Goal: Transaction & Acquisition: Purchase product/service

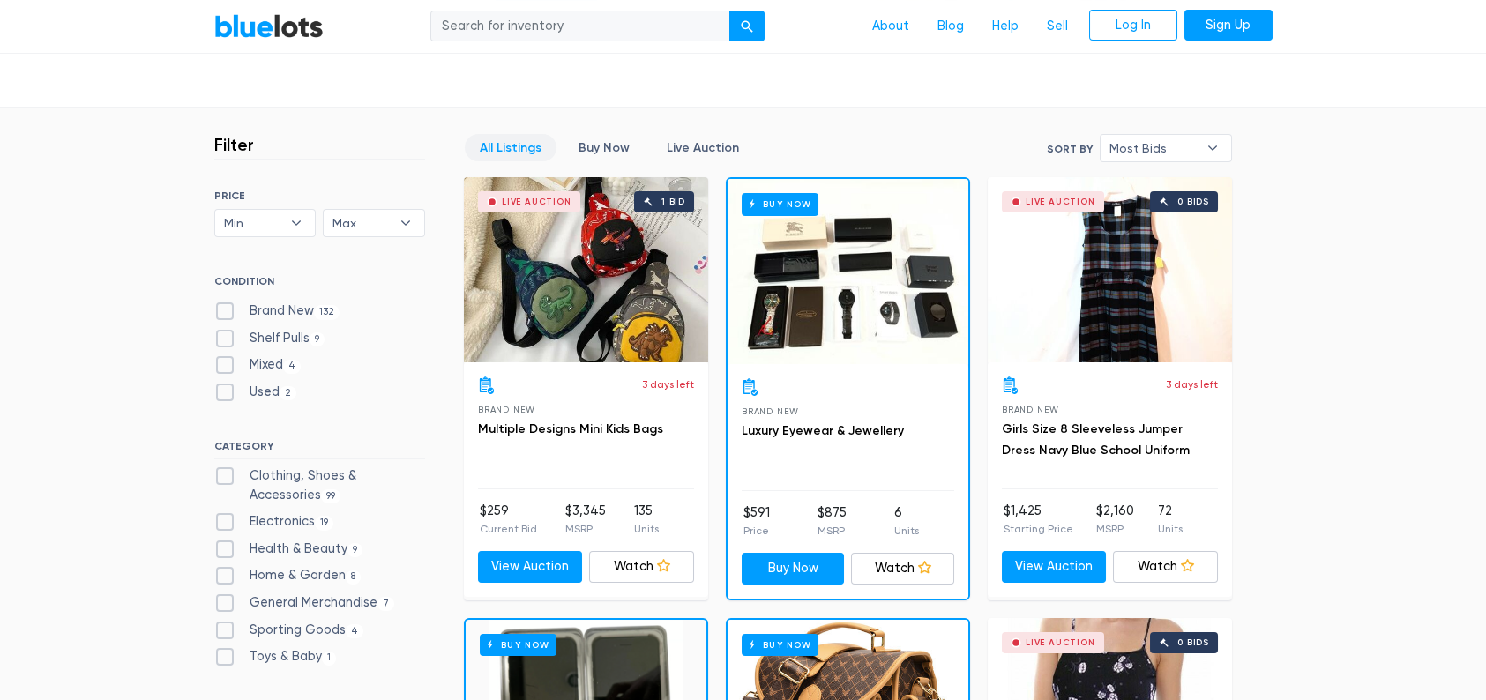
scroll to position [441, 0]
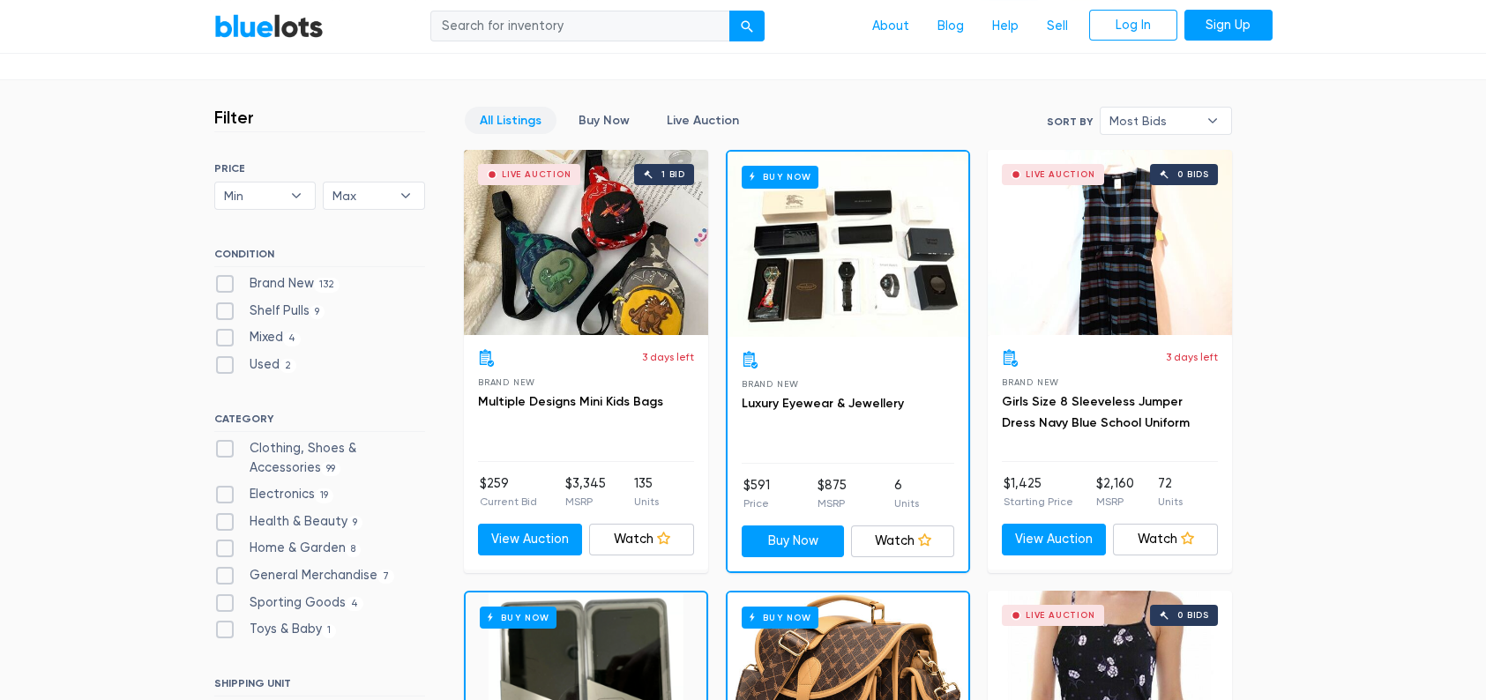
click at [225, 442] on label "Clothing, Shoes & Accessories 99" at bounding box center [319, 458] width 211 height 38
click at [225, 442] on Accessories"] "Clothing, Shoes & Accessories 99" at bounding box center [219, 444] width 11 height 11
checkbox Accessories"] "true"
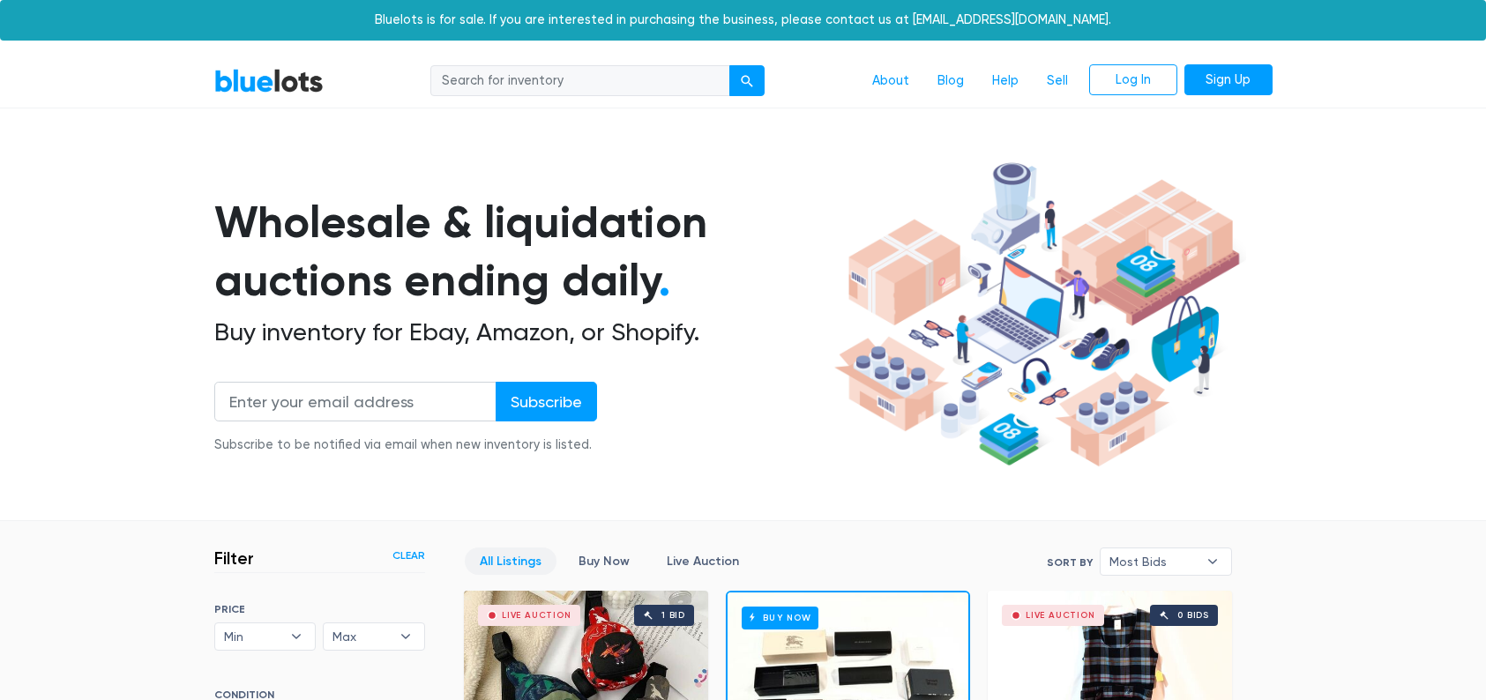
scroll to position [474, 0]
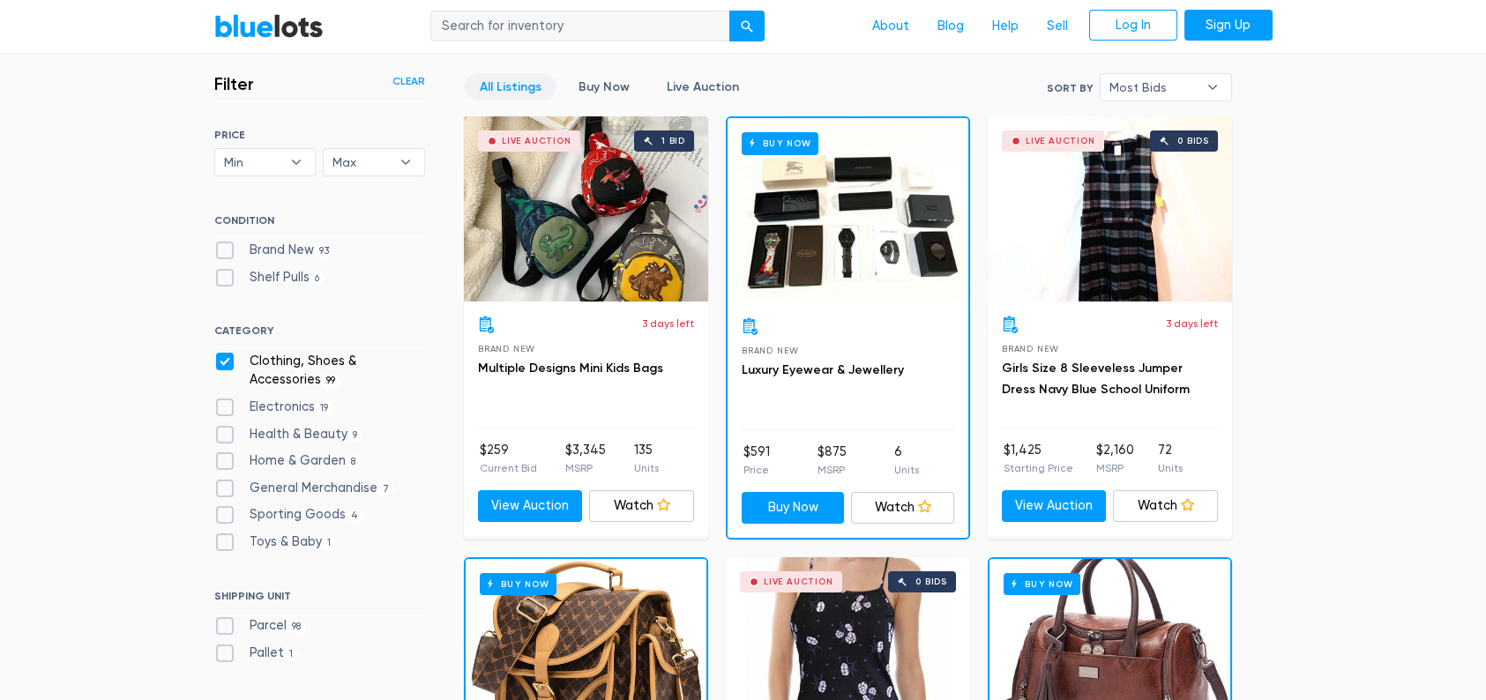
click at [223, 428] on label "Health & Beauty 9" at bounding box center [288, 434] width 149 height 19
click at [223, 428] on Beauty"] "Health & Beauty 9" at bounding box center [219, 430] width 11 height 11
checkbox Beauty"] "true"
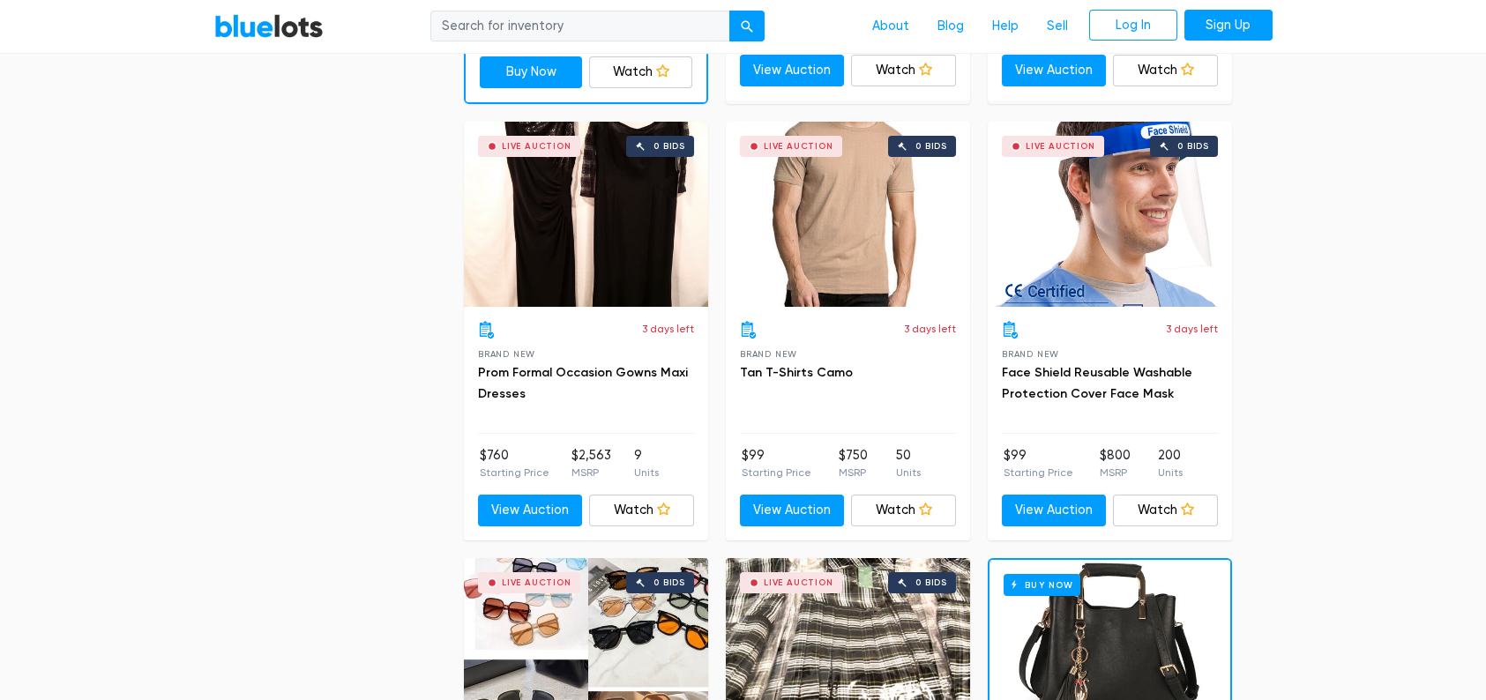
scroll to position [827, 0]
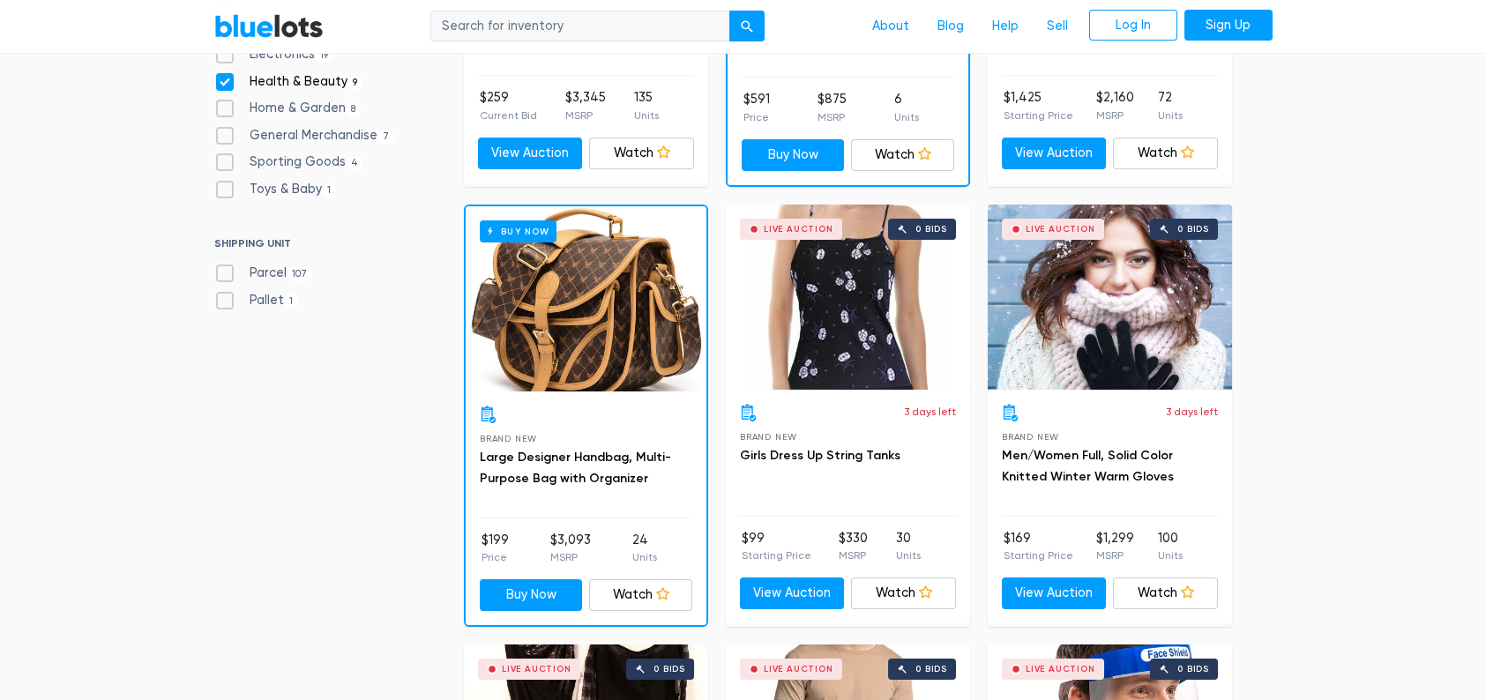
click at [607, 329] on div "Buy Now" at bounding box center [586, 298] width 241 height 185
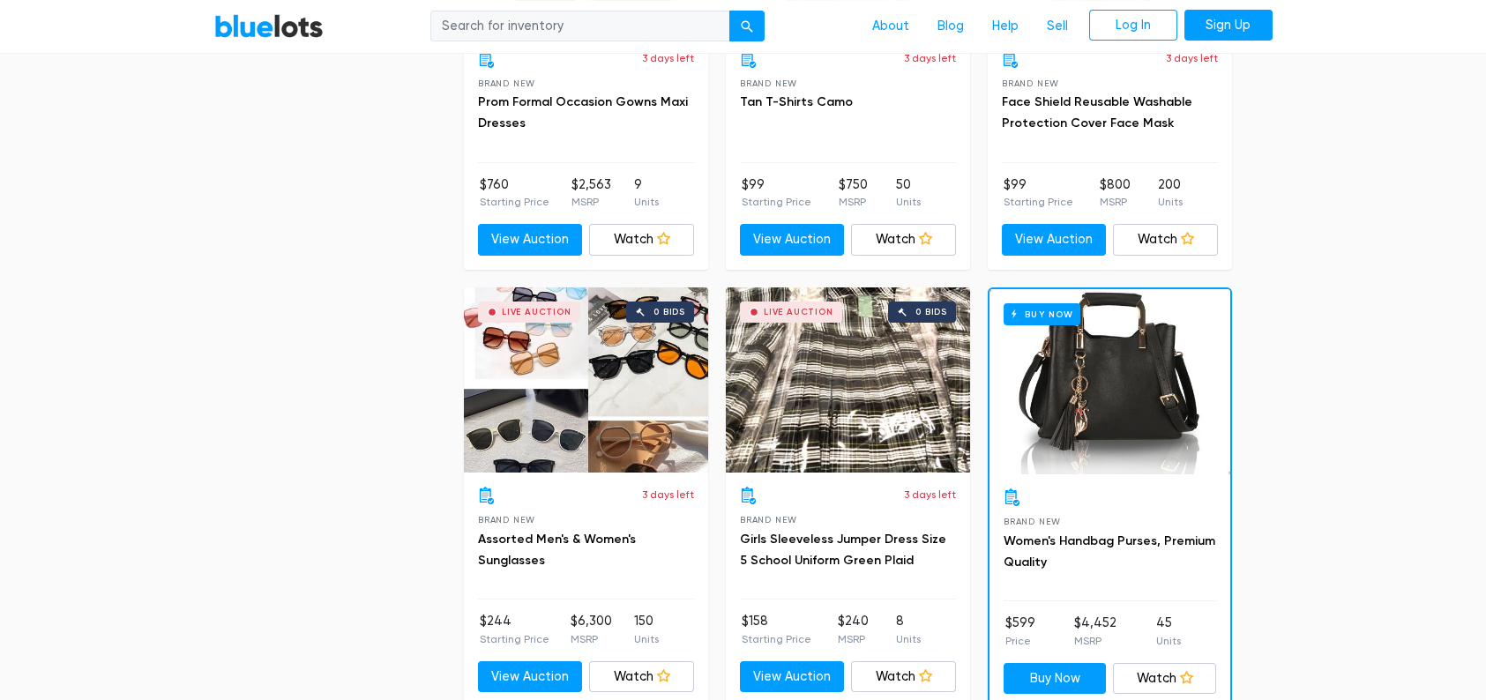
scroll to position [1709, 0]
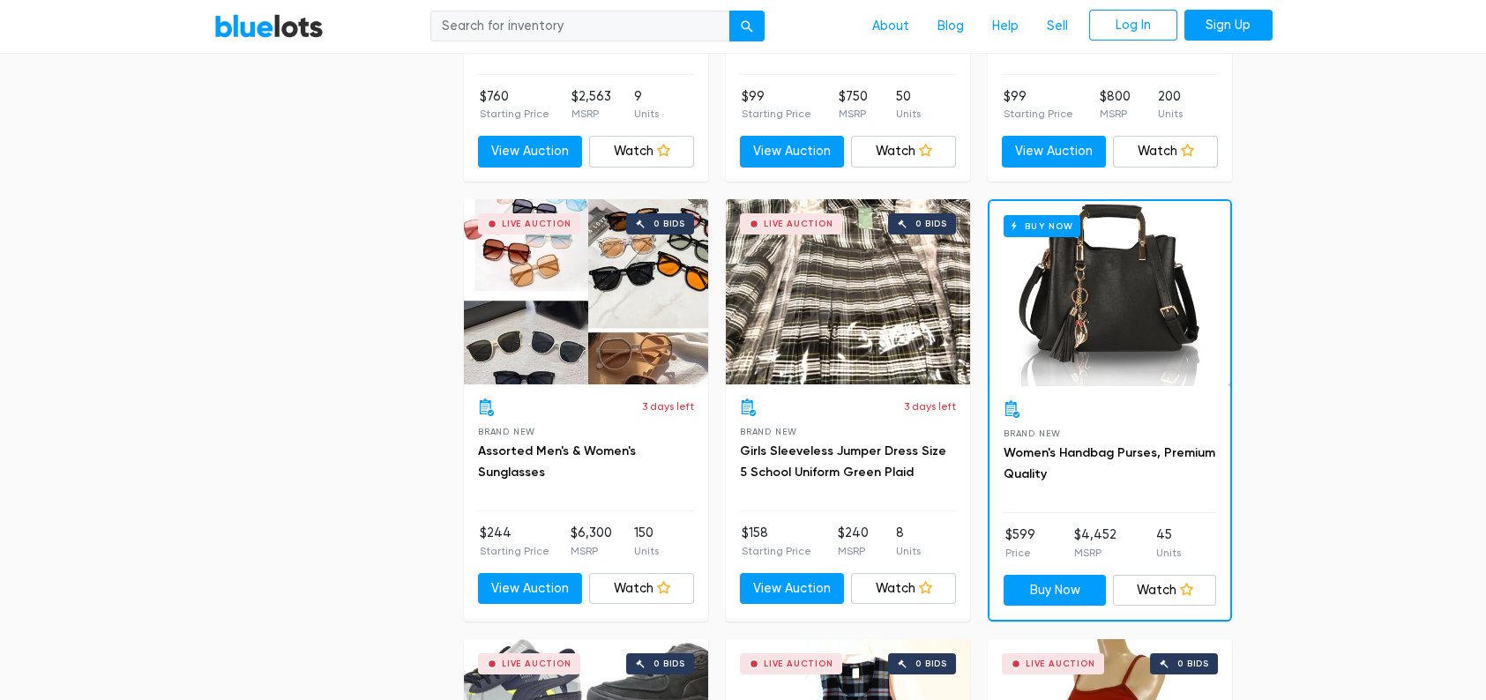
click at [1114, 274] on div "Buy Now" at bounding box center [1109, 293] width 241 height 185
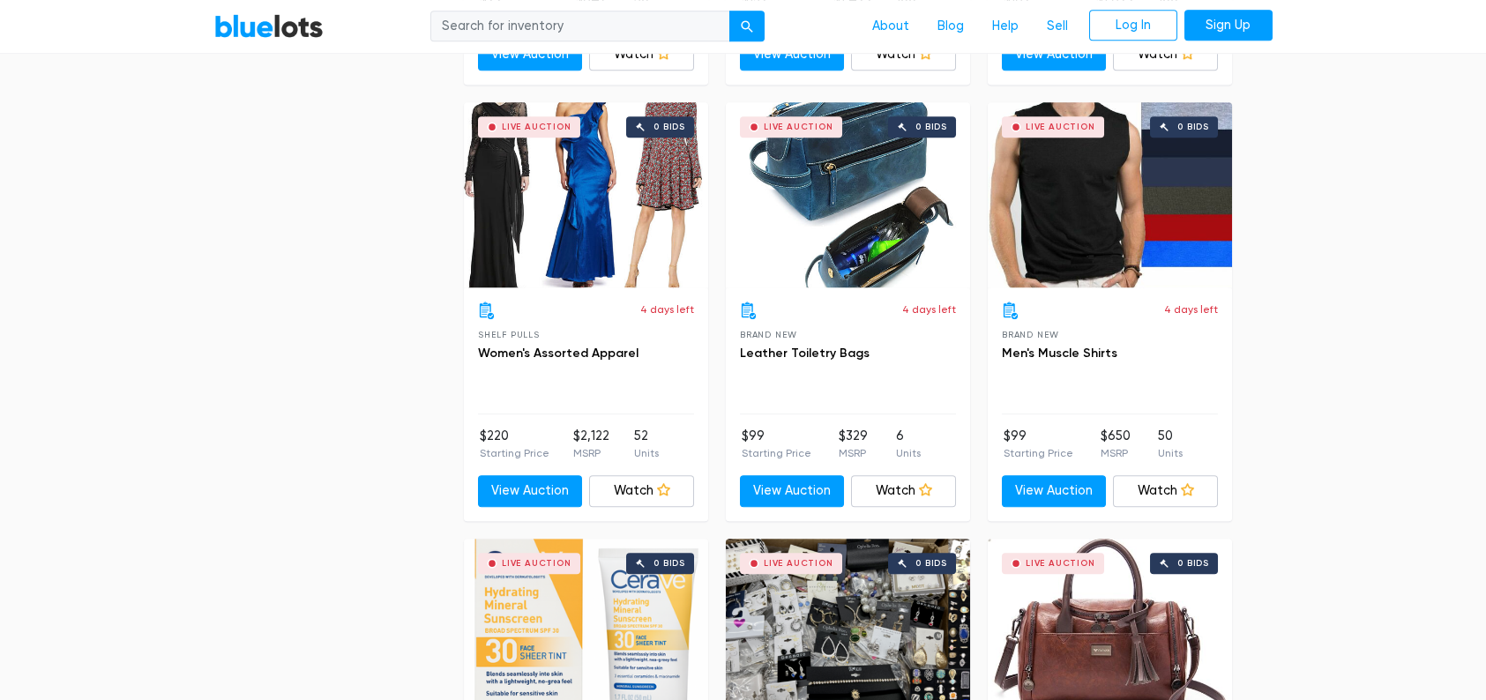
scroll to position [5147, 0]
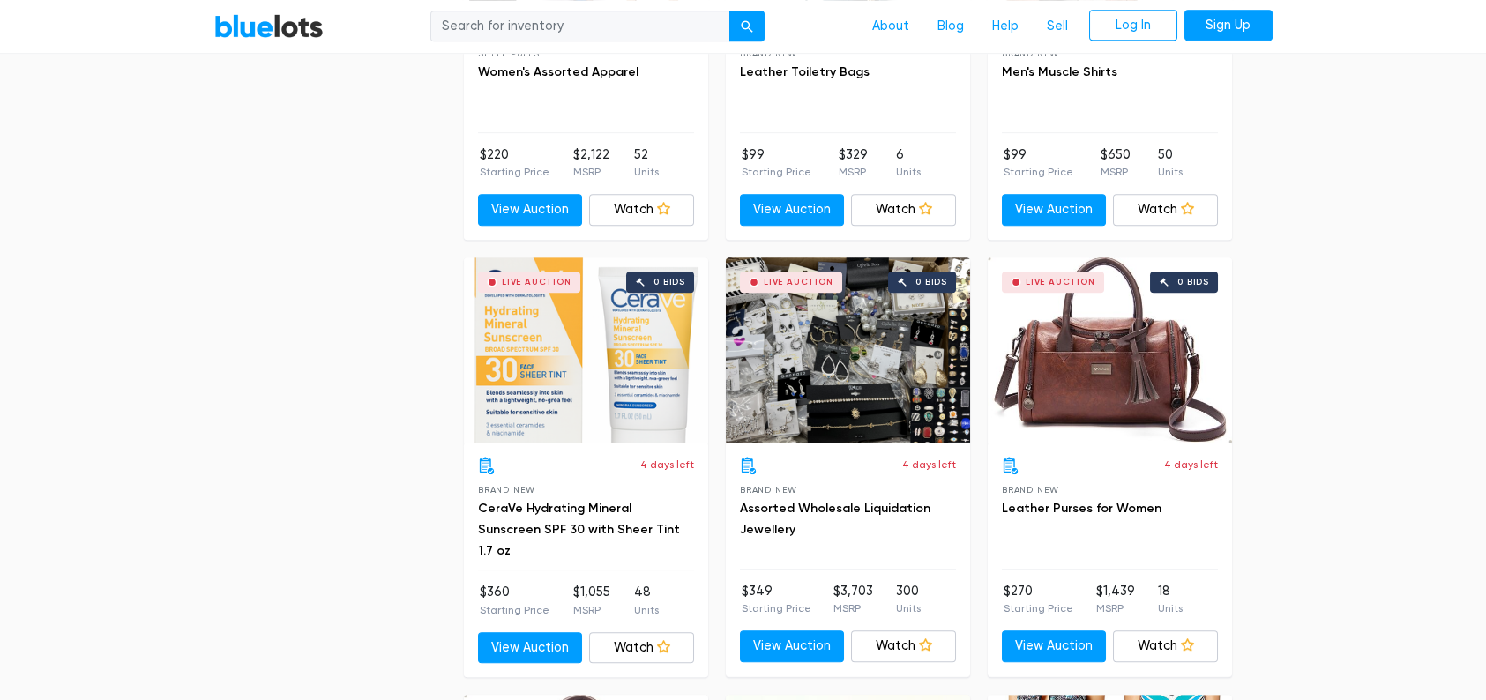
click at [881, 387] on div "Live Auction 0 bids" at bounding box center [848, 349] width 244 height 185
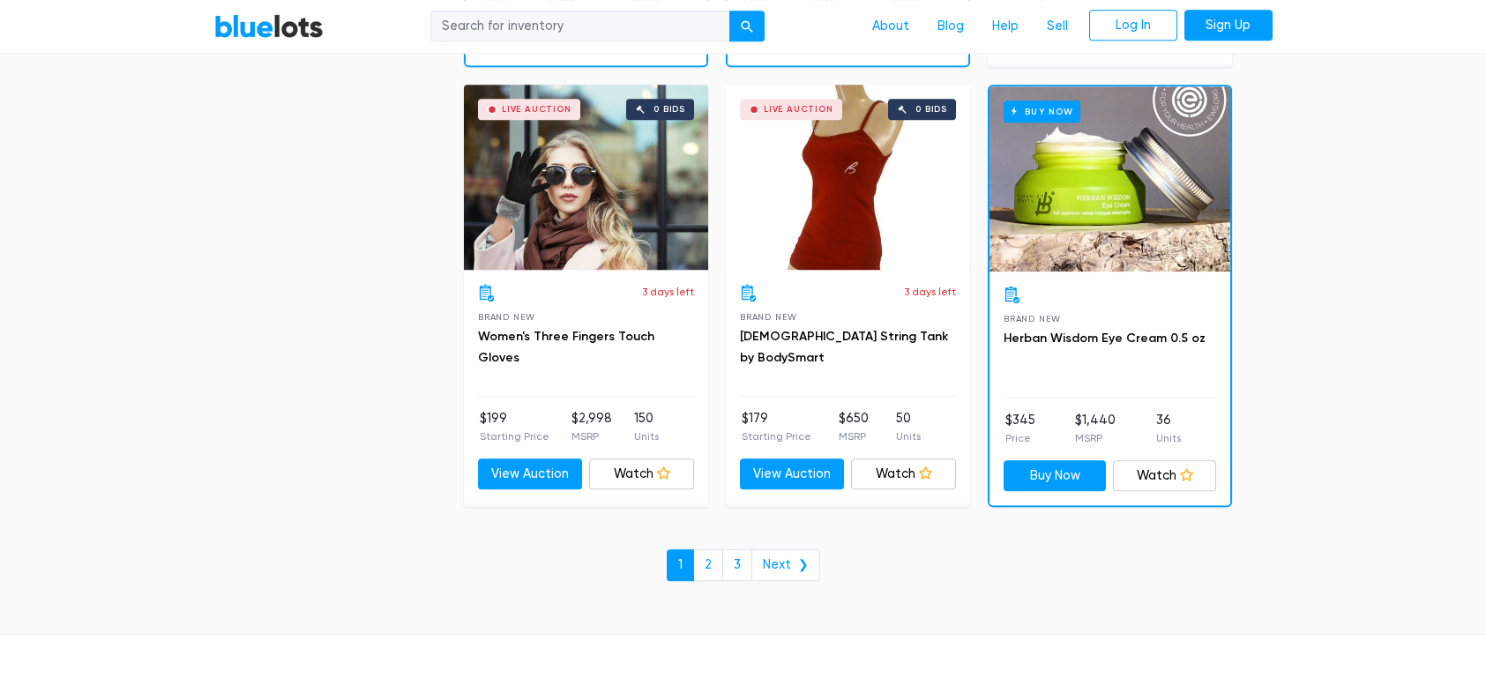
scroll to position [7528, 0]
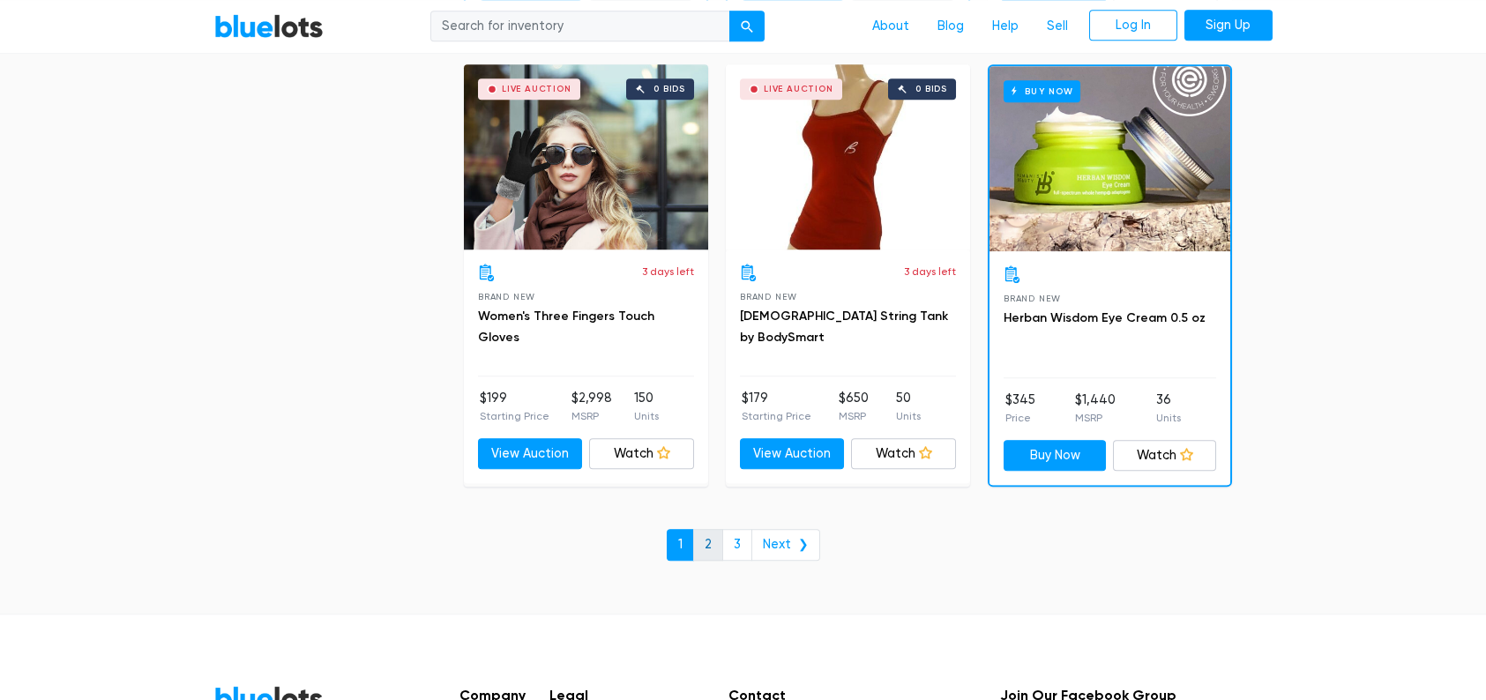
click at [712, 533] on link "2" at bounding box center [708, 545] width 30 height 32
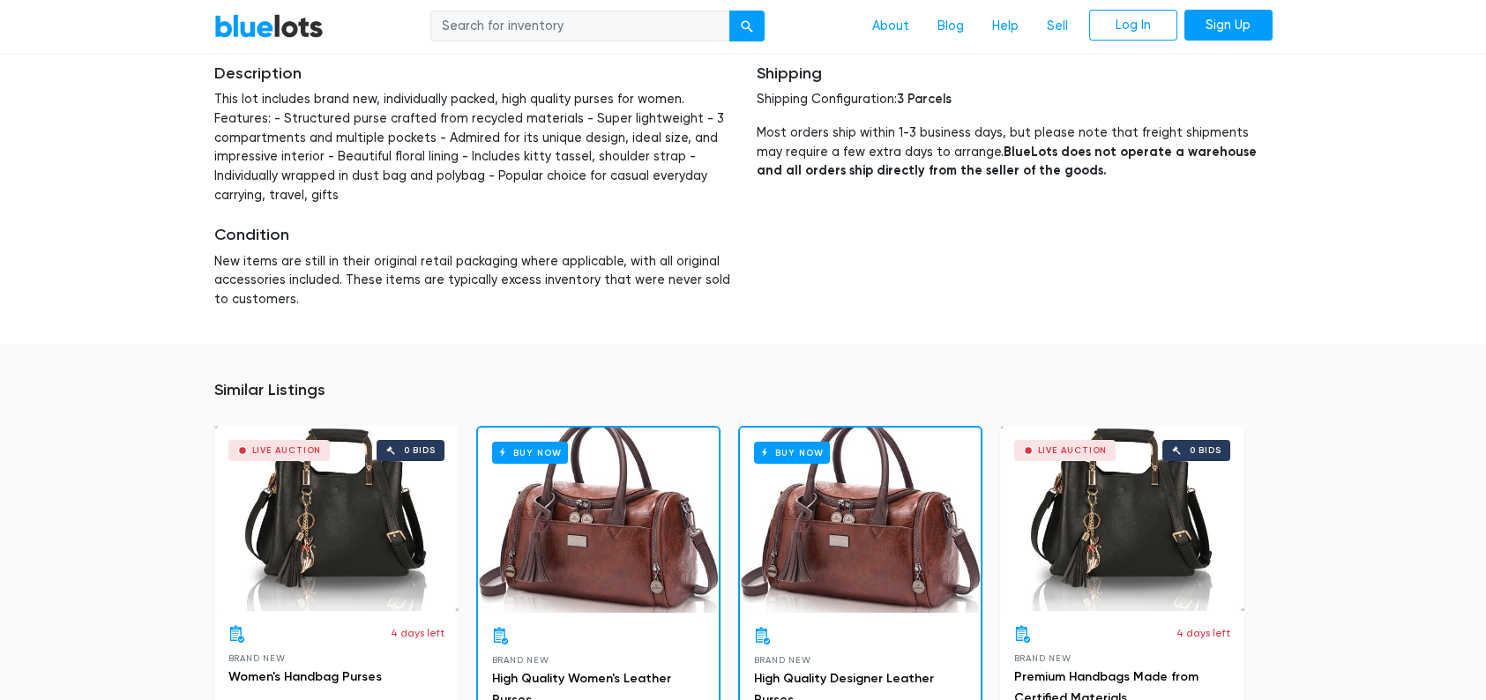
scroll to position [353, 0]
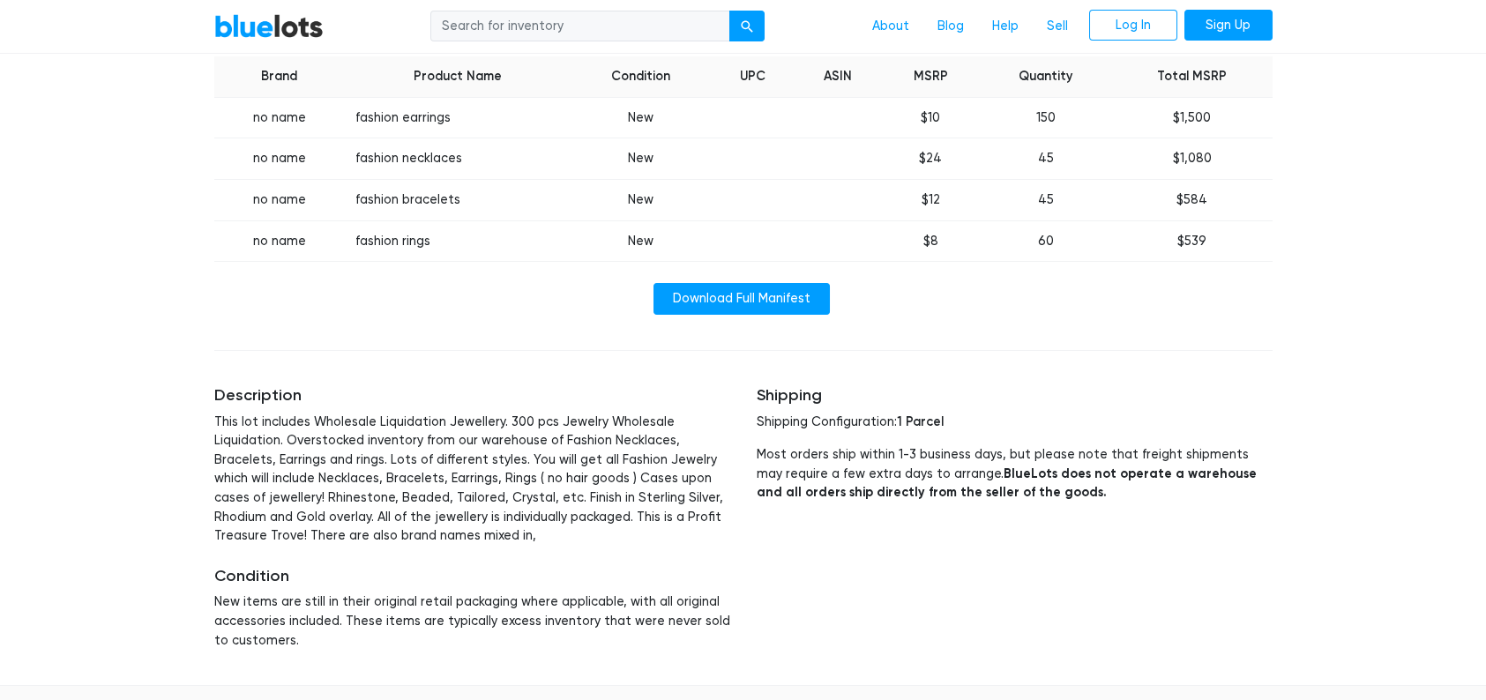
scroll to position [529, 0]
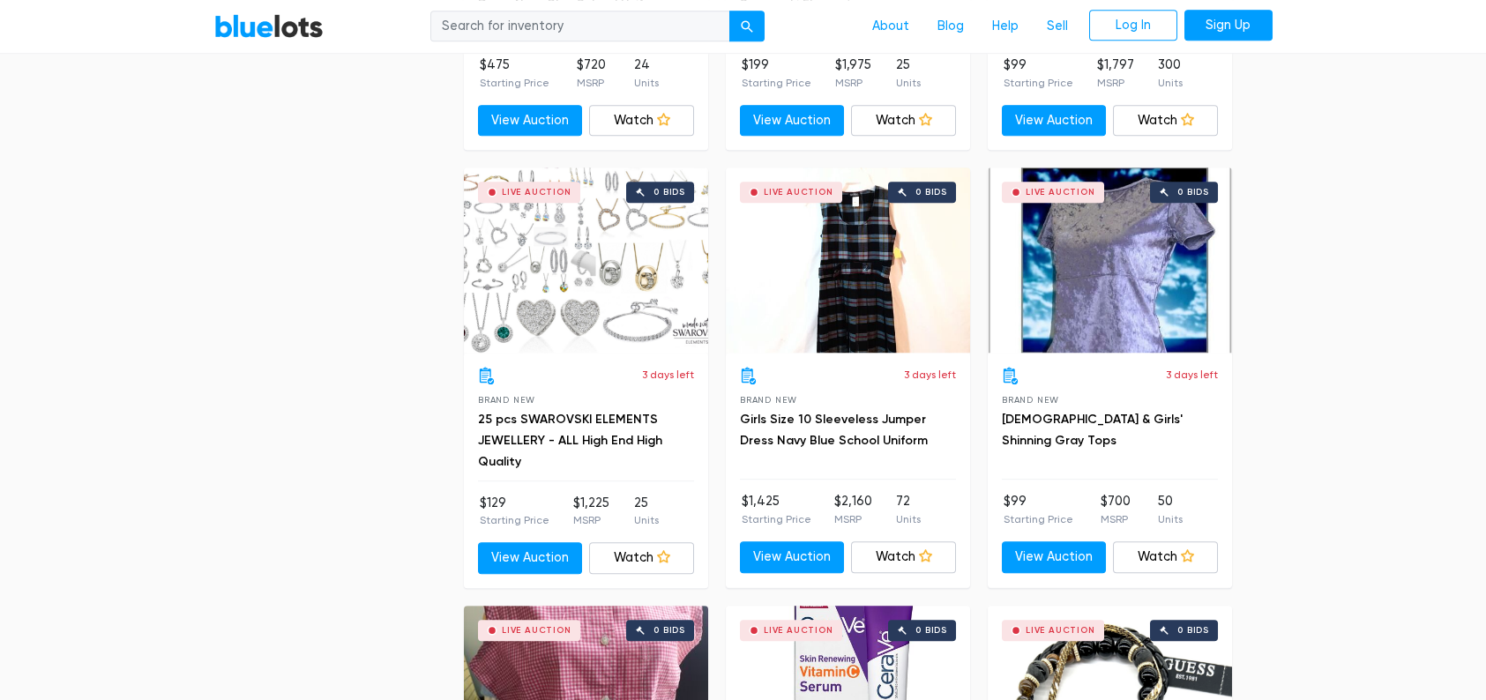
scroll to position [4849, 0]
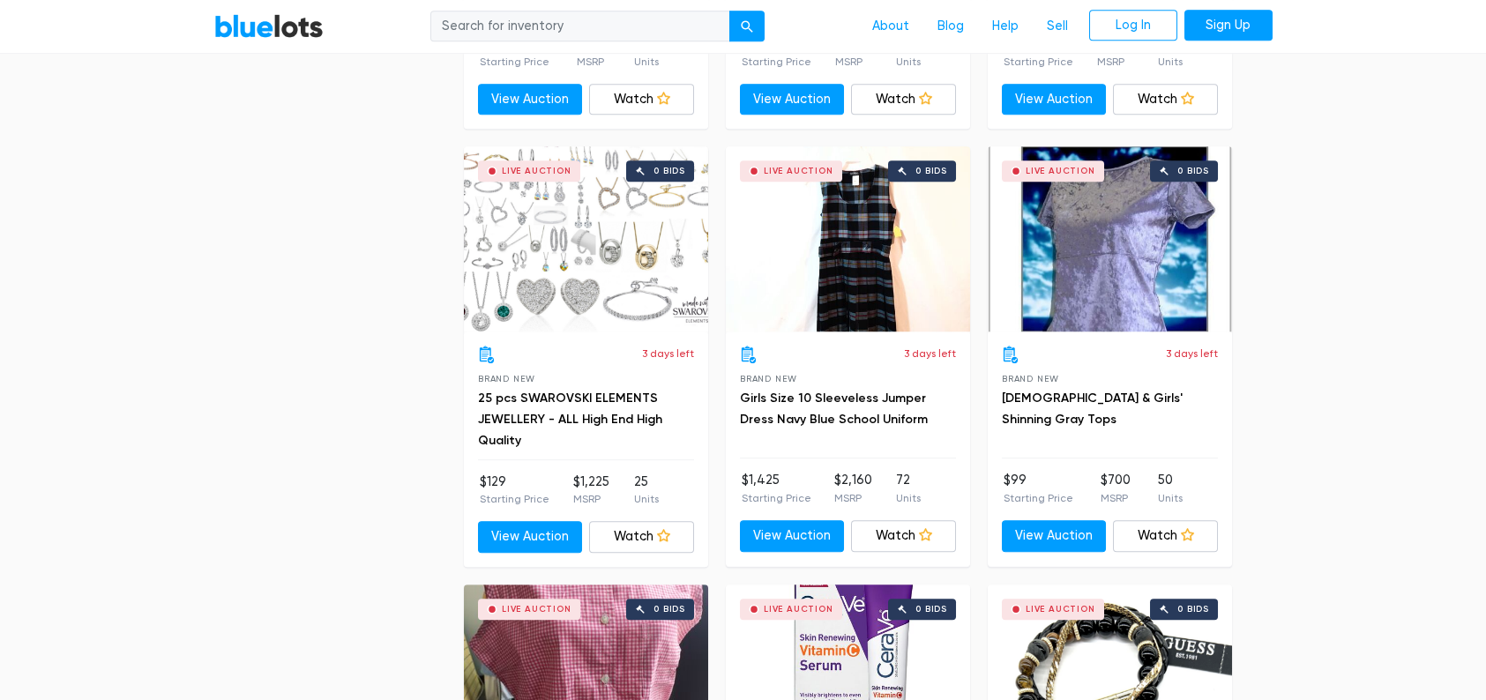
click at [579, 368] on div "3 days left Brand New 25 pcs SWAROVSKI ELEMENTS JEWELLERY - ALL High End High Q…" at bounding box center [586, 403] width 216 height 114
click at [535, 544] on link "View Auction" at bounding box center [530, 537] width 105 height 32
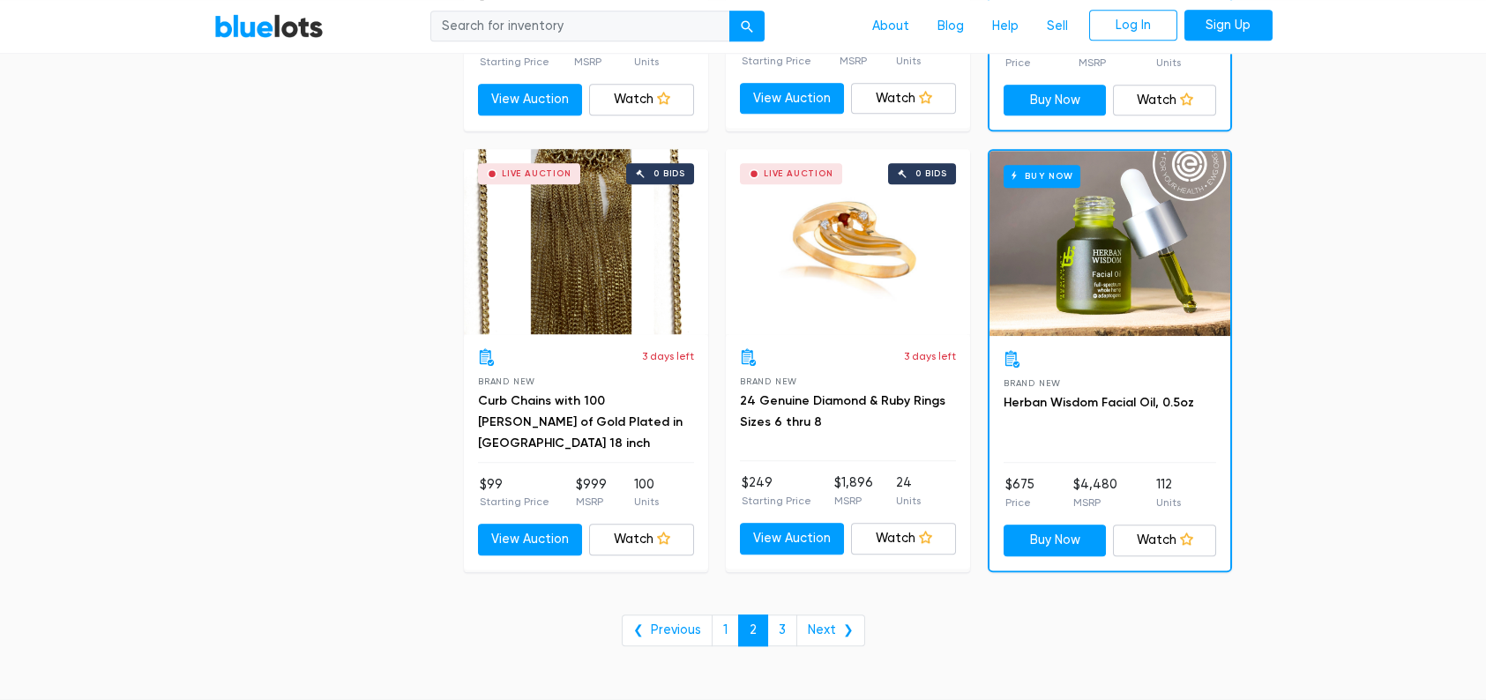
scroll to position [7053, 0]
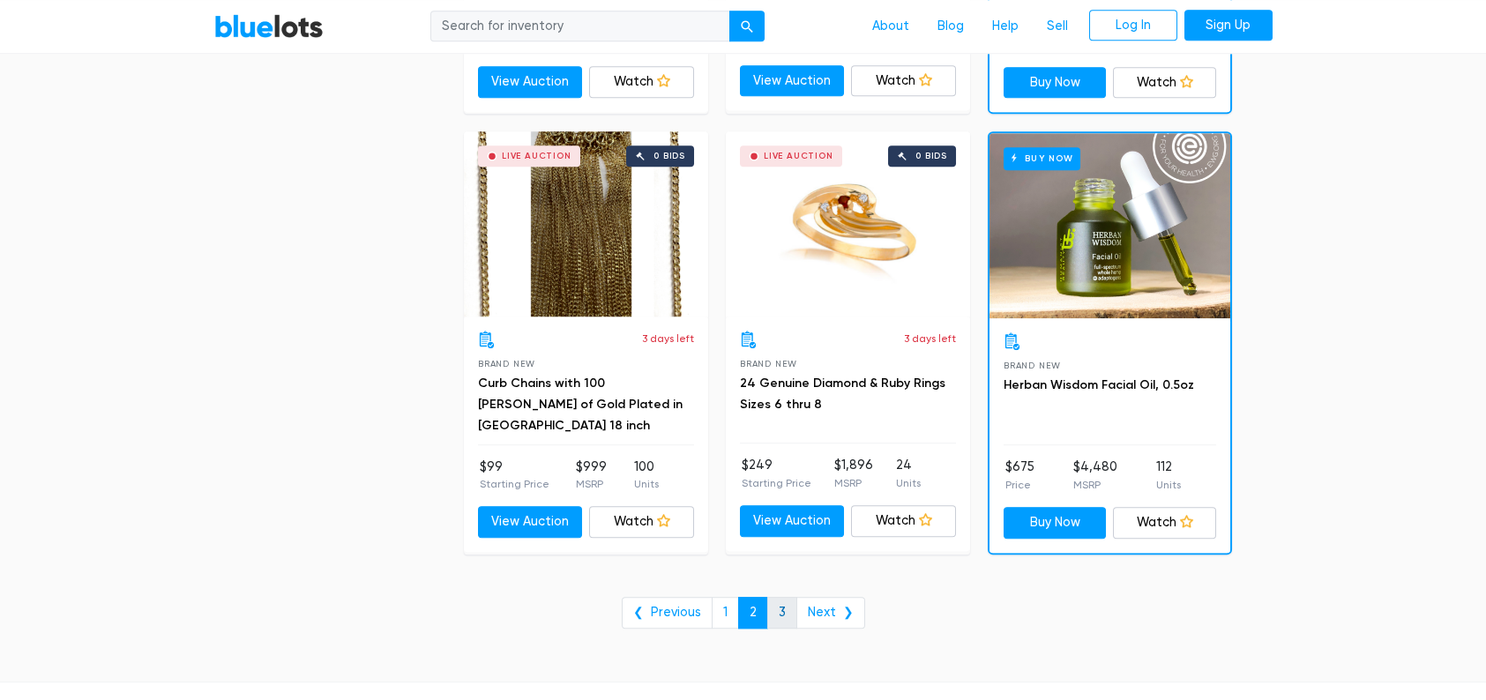
click at [786, 601] on link "3" at bounding box center [782, 613] width 30 height 32
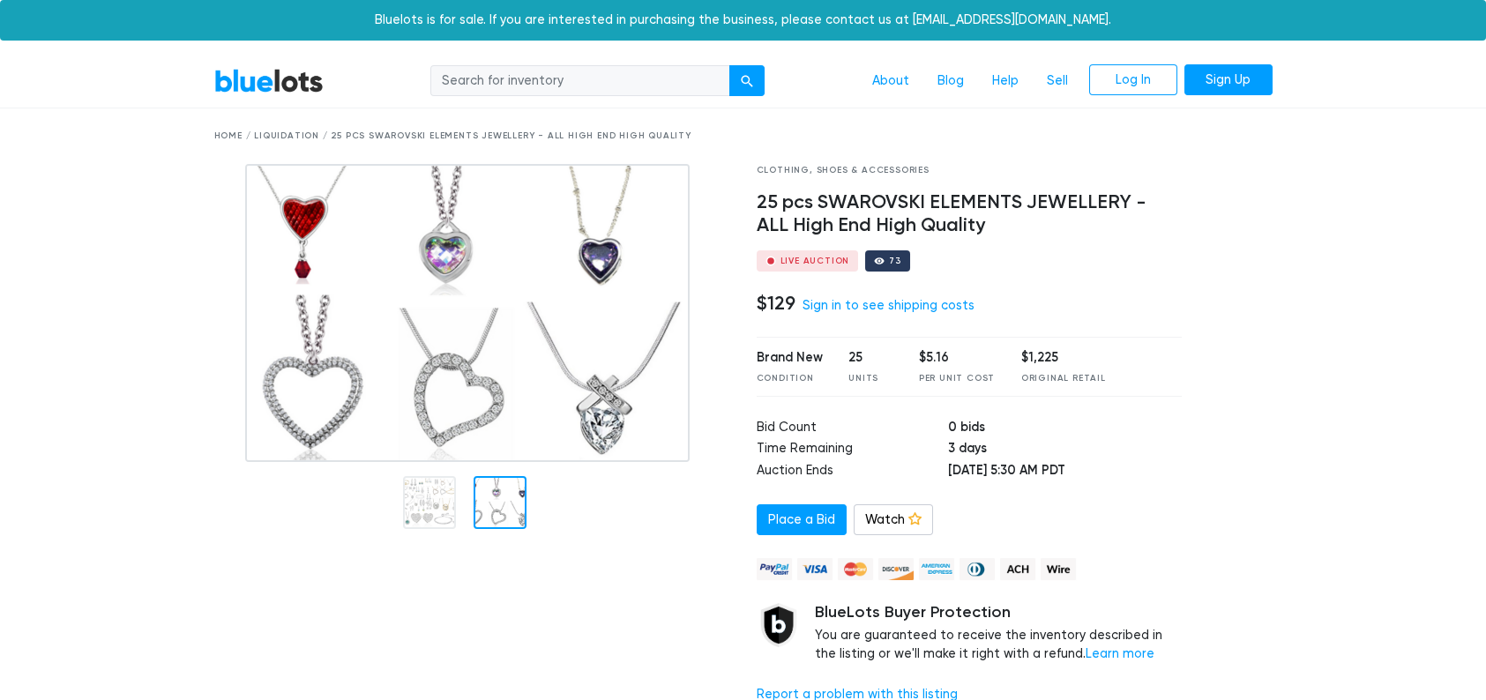
click at [508, 510] on div at bounding box center [499, 502] width 53 height 53
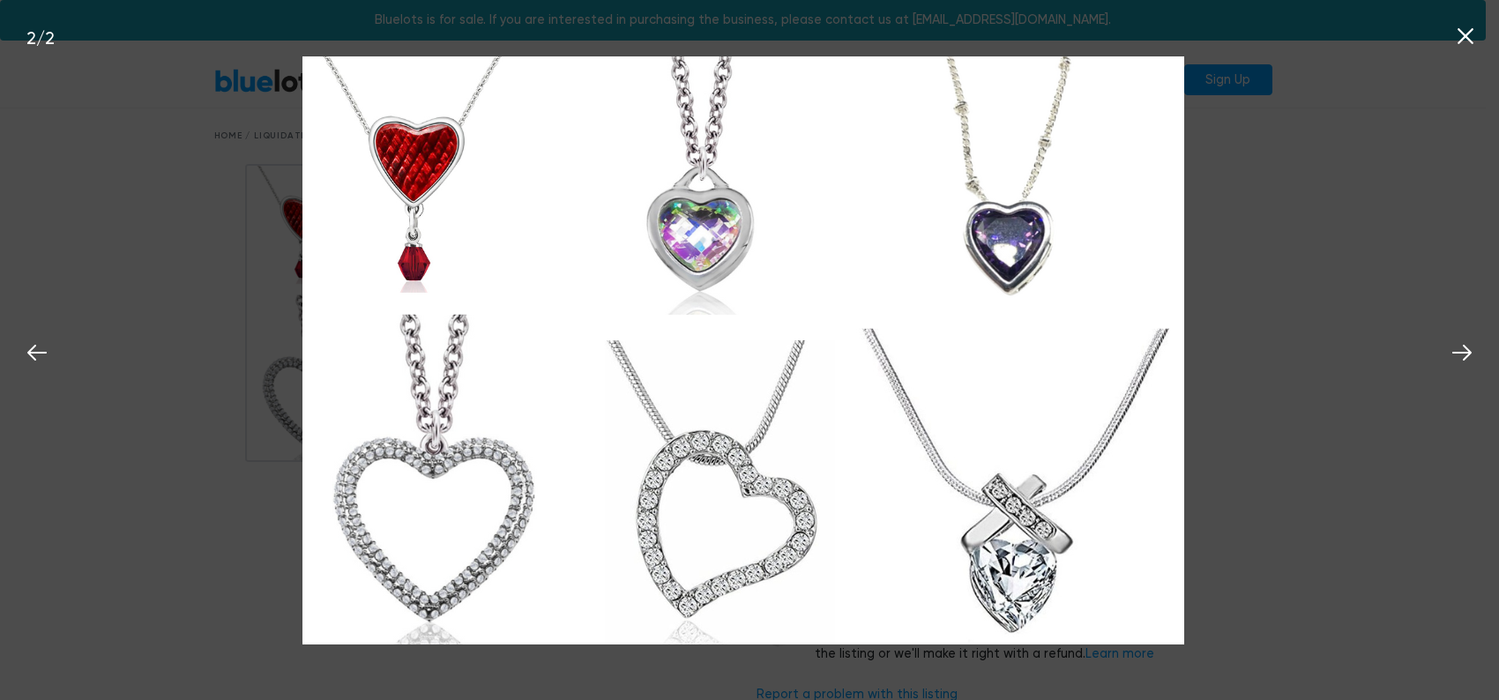
click at [1462, 41] on icon at bounding box center [1465, 36] width 16 height 16
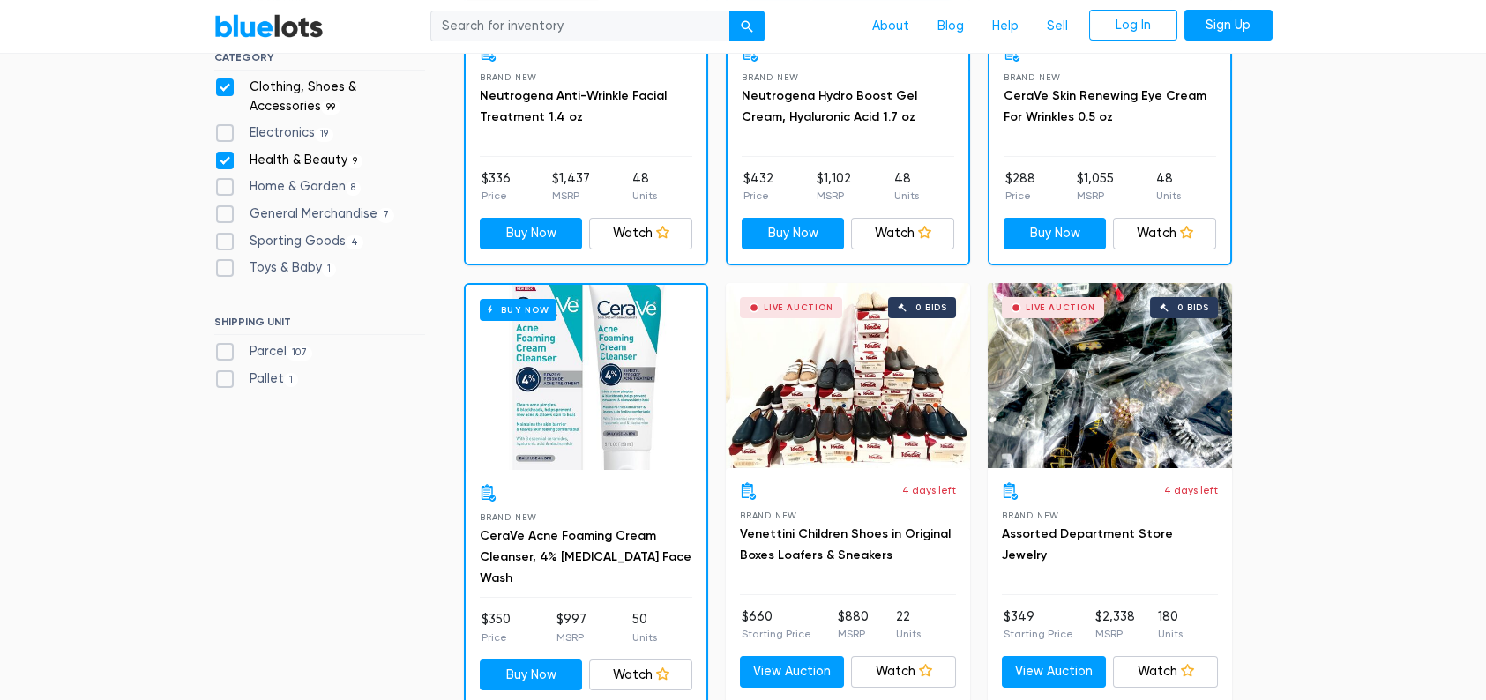
scroll to position [353, 0]
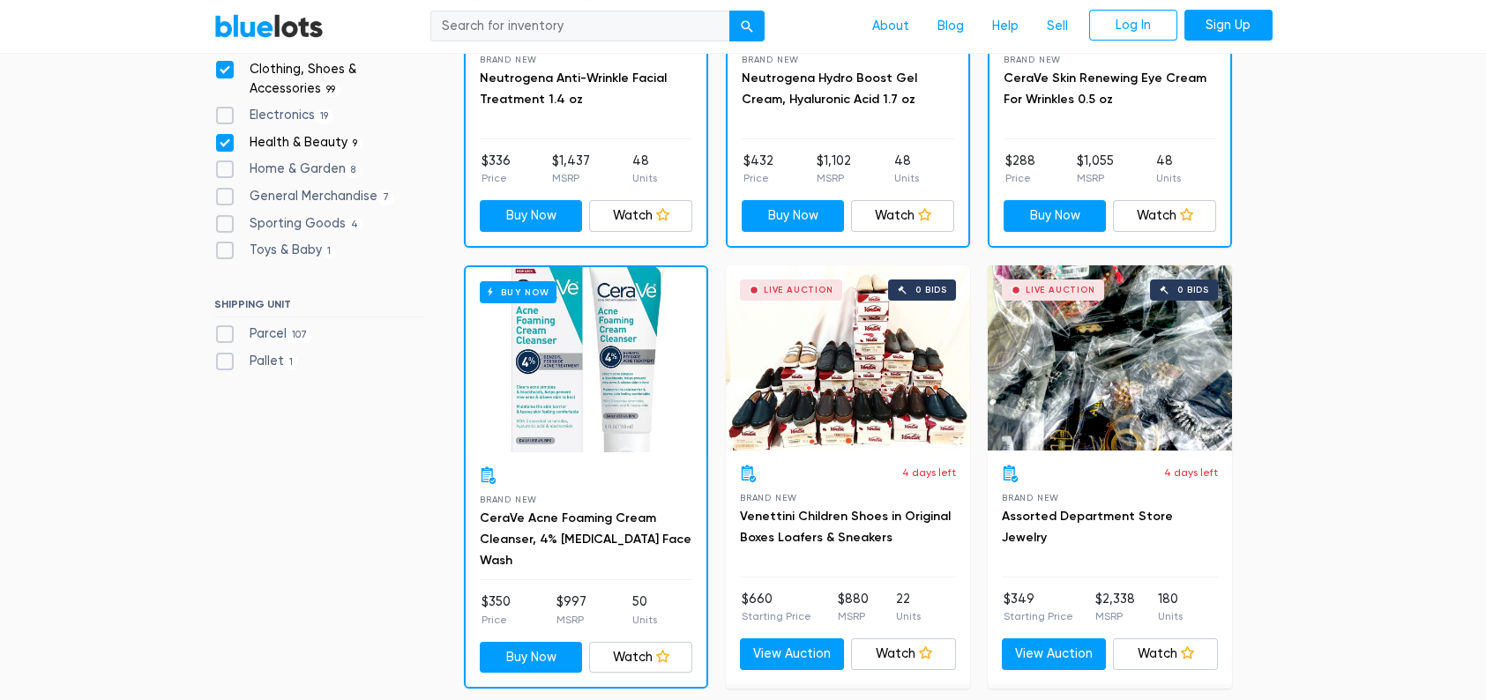
click at [1084, 388] on div "Live Auction 0 bids" at bounding box center [1109, 357] width 244 height 185
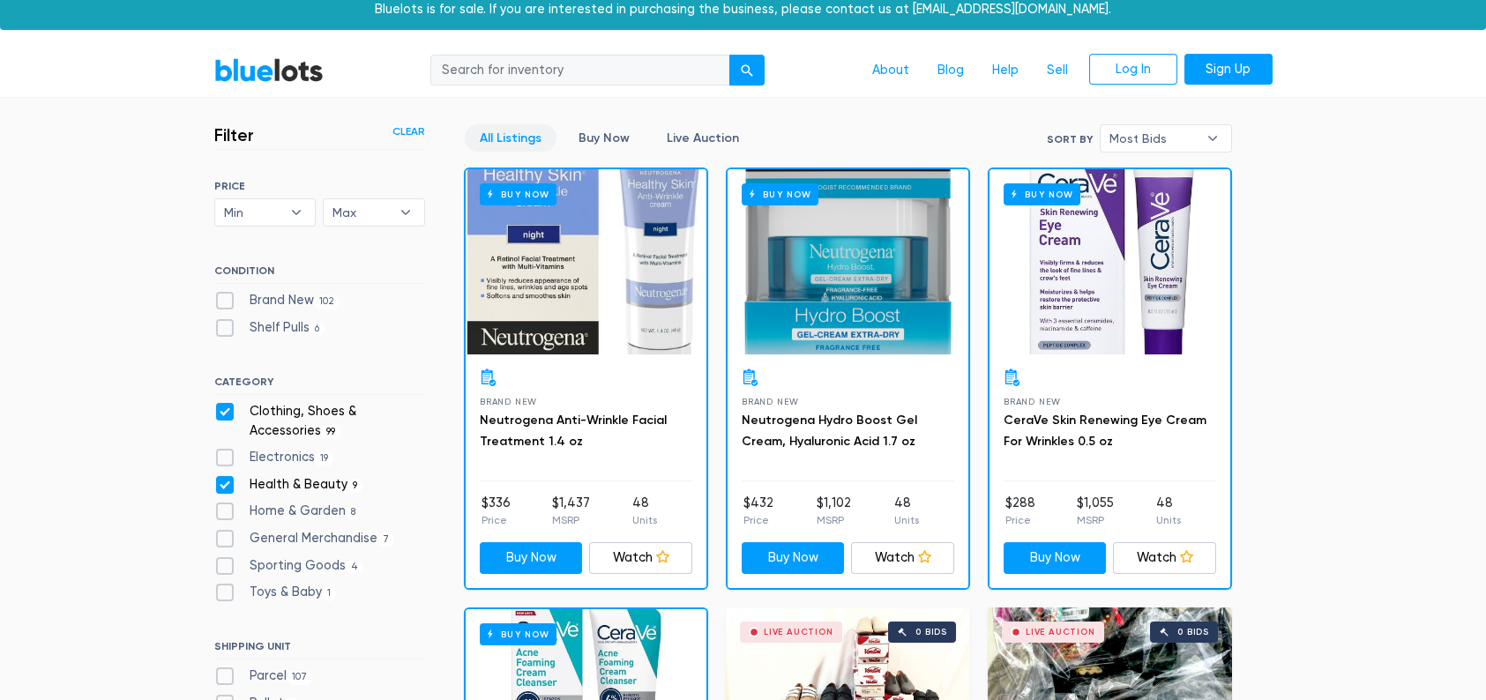
scroll to position [0, 0]
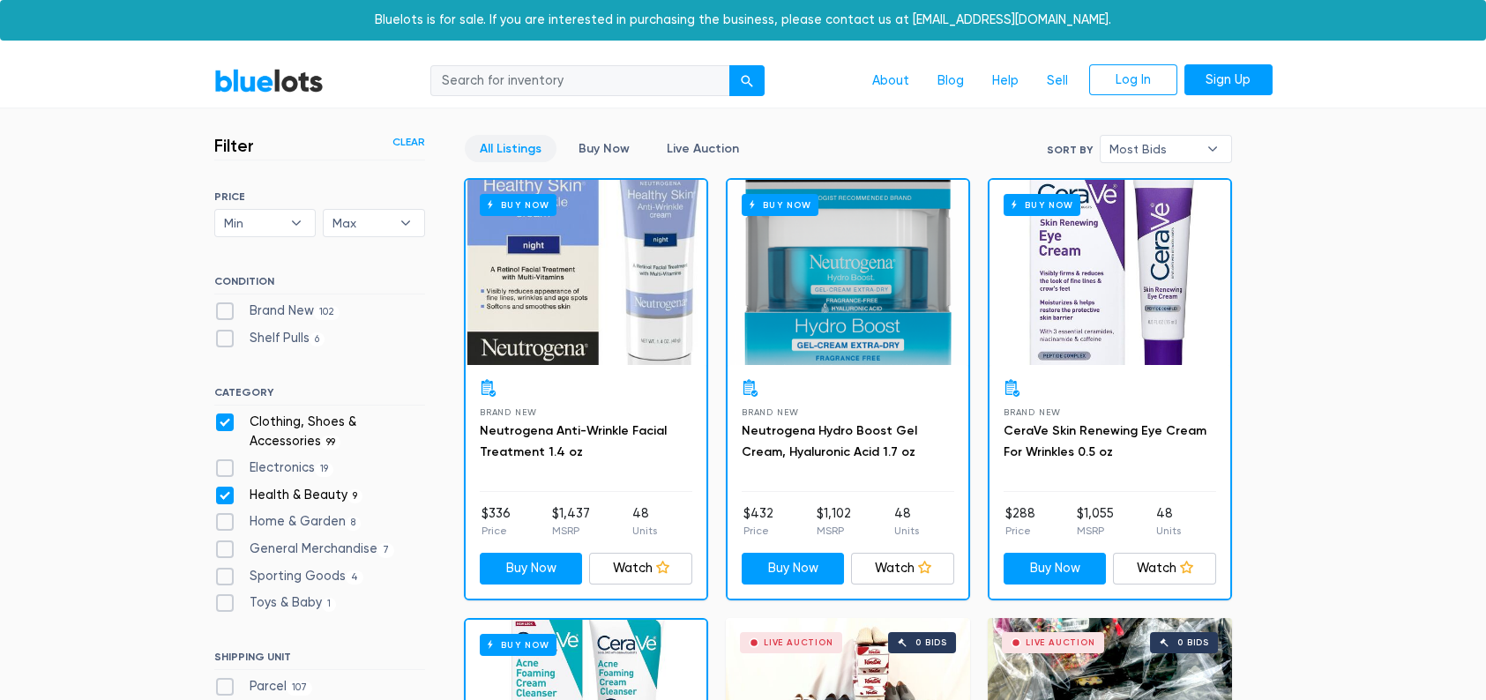
click at [281, 339] on label "Shelf Pulls 6" at bounding box center [269, 338] width 111 height 19
click at [226, 339] on Pulls"] "Shelf Pulls 6" at bounding box center [219, 334] width 11 height 11
checkbox Pulls"] "true"
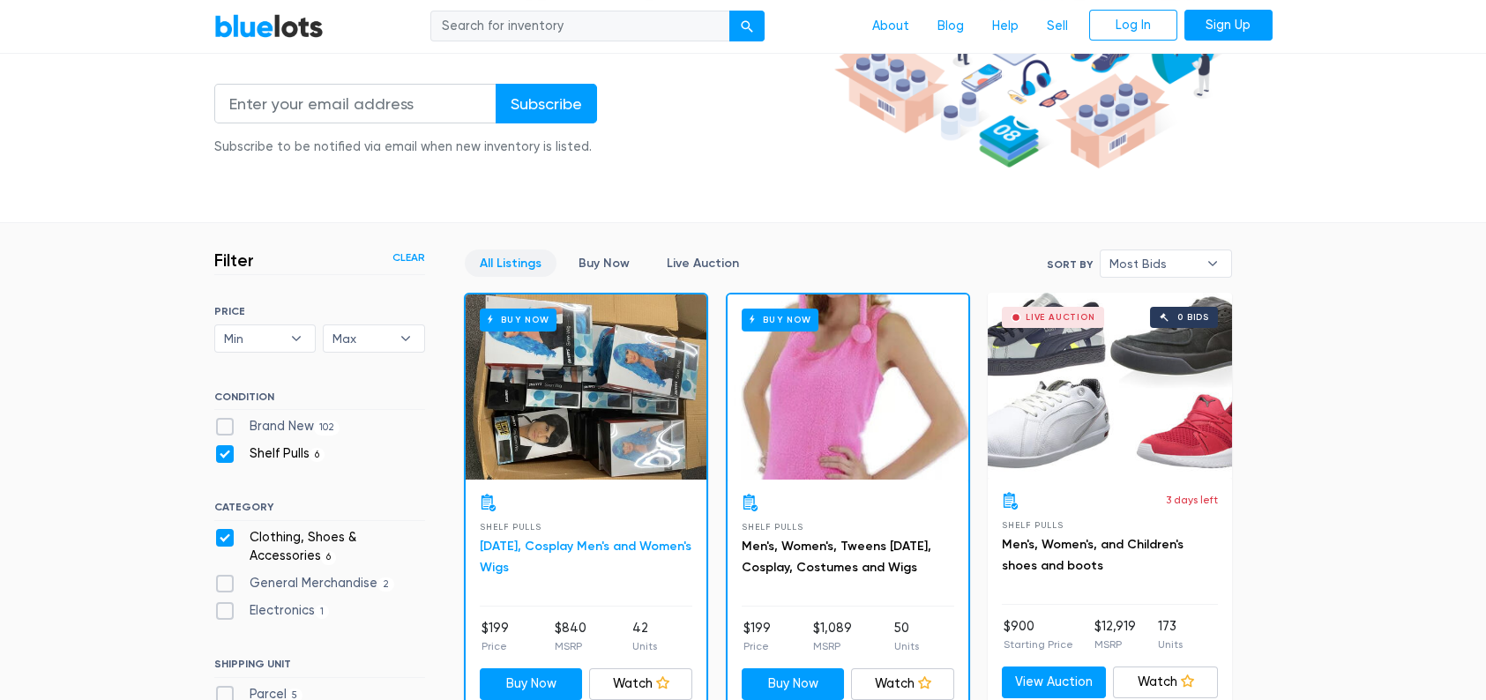
scroll to position [34, 0]
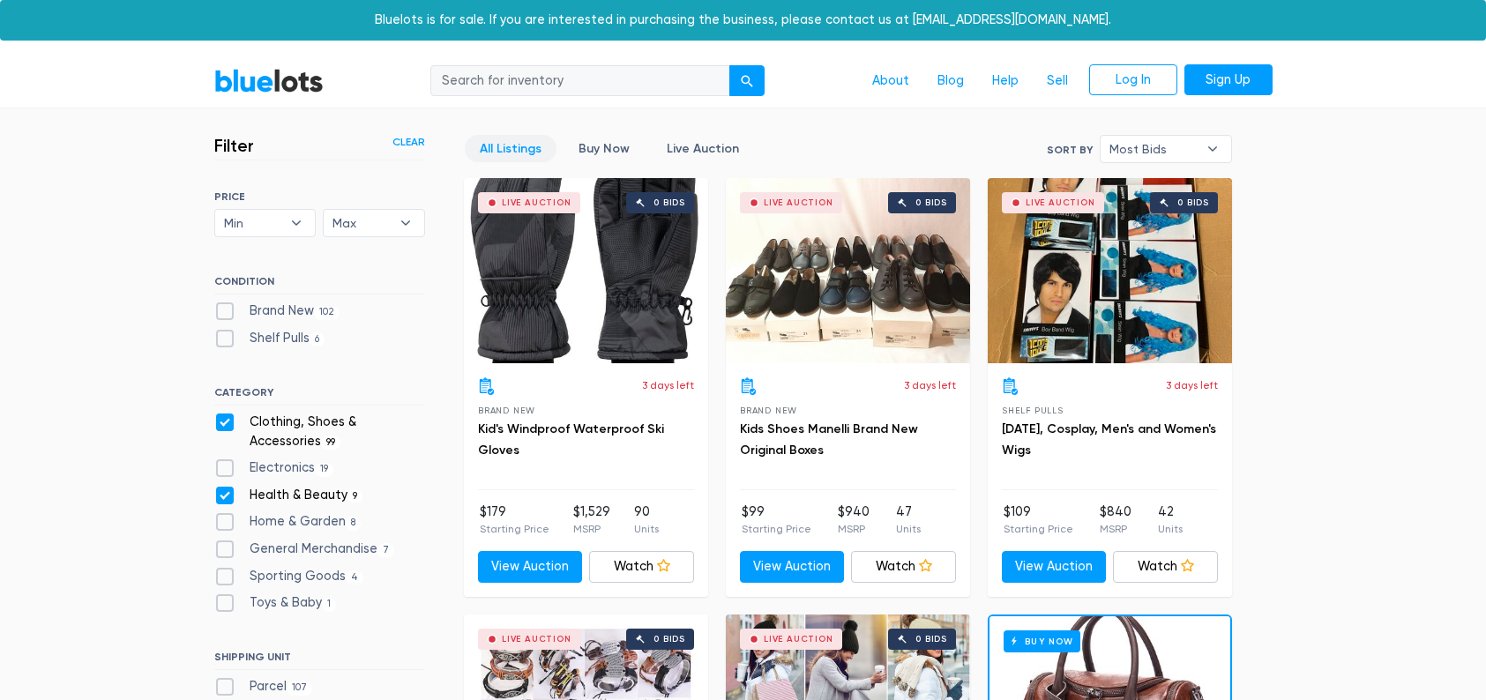
scroll to position [7053, 0]
